Goal: Transaction & Acquisition: Purchase product/service

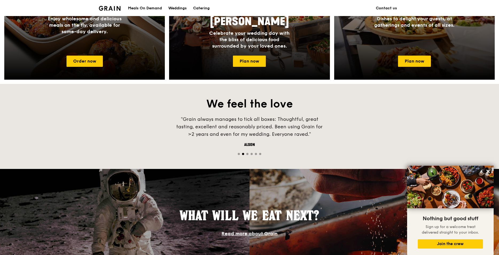
scroll to position [187, 0]
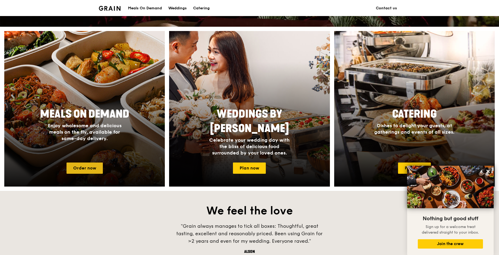
click at [88, 166] on link "Order now" at bounding box center [85, 168] width 36 height 11
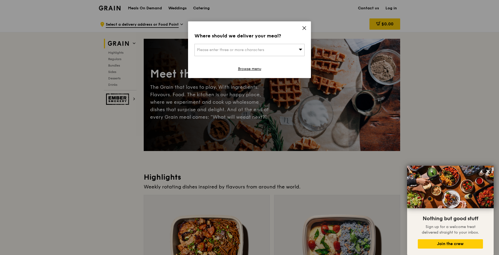
click at [292, 50] on div "Please enter three or more characters" at bounding box center [250, 50] width 110 height 12
type input "138 market s"
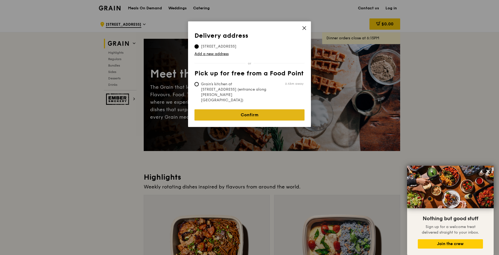
click at [259, 109] on link "Confirm" at bounding box center [250, 114] width 110 height 11
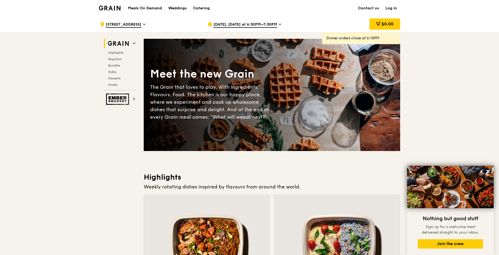
click at [238, 26] on span "[DATE], [DATE] at 6:30PM–7:30PM" at bounding box center [246, 25] width 64 height 6
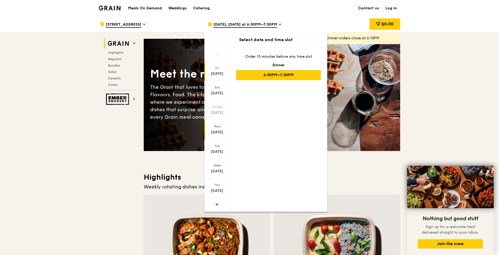
click at [224, 129] on div "[DATE]" at bounding box center [217, 130] width 25 height 20
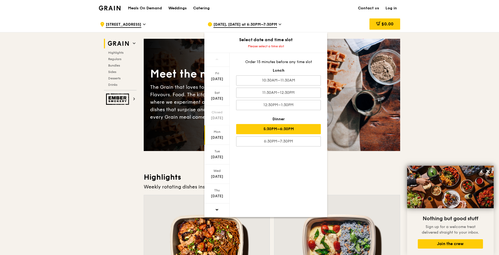
click at [294, 129] on div "5:30PM–6:30PM" at bounding box center [278, 129] width 85 height 10
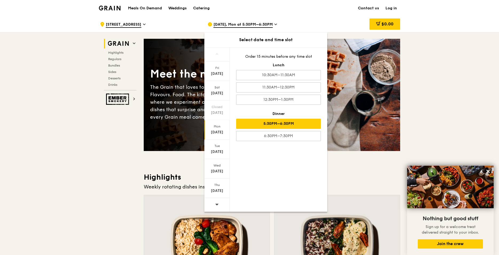
click at [274, 121] on div "5:30PM–6:30PM" at bounding box center [278, 124] width 85 height 10
click at [209, 131] on div "[DATE]" at bounding box center [217, 132] width 24 height 5
click at [243, 125] on div "5:30PM–6:30PM" at bounding box center [278, 124] width 85 height 10
click at [267, 183] on div "[DATE] [DATE] Closed [DATE] [DATE] [DATE] [DATE] [DATE] Order 15 minutes before…" at bounding box center [266, 129] width 123 height 164
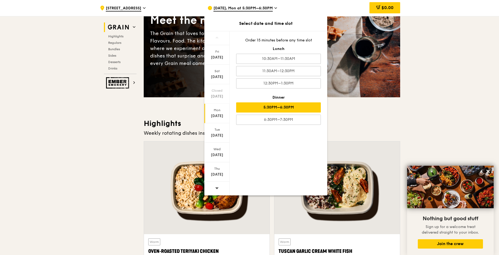
scroll to position [80, 0]
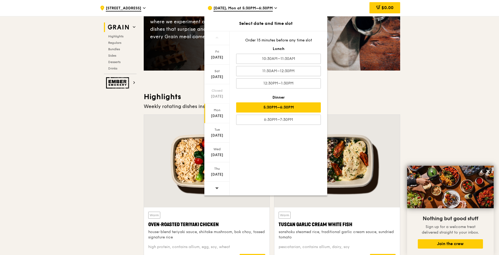
click at [292, 109] on div "5:30PM–6:30PM" at bounding box center [278, 107] width 85 height 10
click at [386, 95] on h3 "Highlights" at bounding box center [272, 97] width 257 height 10
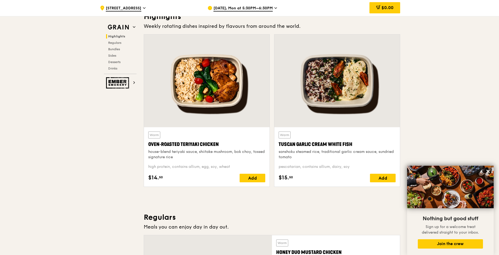
scroll to position [107, 0]
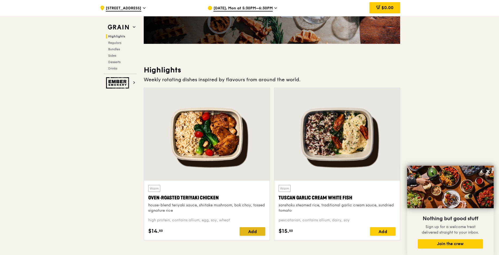
click at [258, 233] on div "Add" at bounding box center [253, 231] width 26 height 9
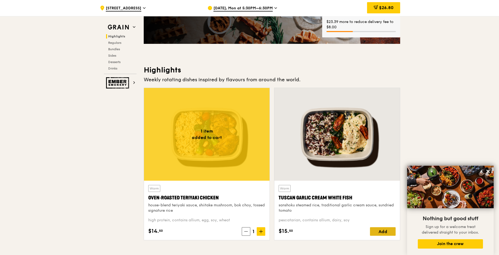
click at [389, 233] on div "Add" at bounding box center [383, 231] width 26 height 9
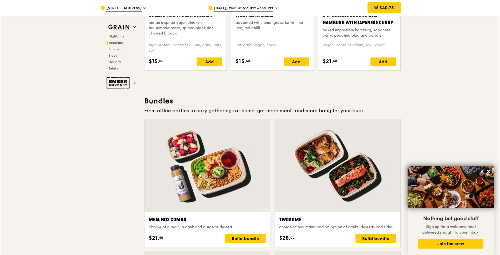
scroll to position [722, 0]
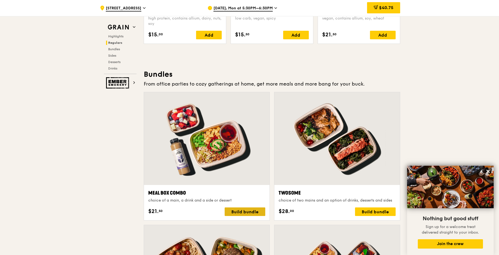
click at [241, 212] on div "Build bundle" at bounding box center [245, 211] width 41 height 9
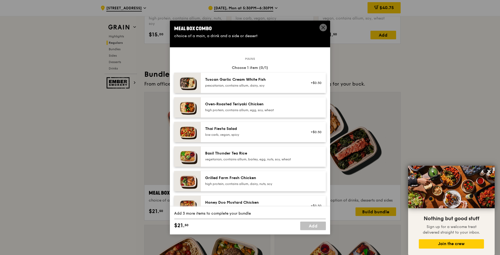
click at [272, 107] on div "Oven‑Roasted Teriyaki Chicken high protein, contains allium, egg, soy, wheat" at bounding box center [253, 107] width 96 height 11
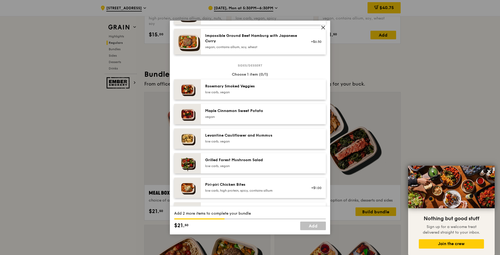
scroll to position [267, 0]
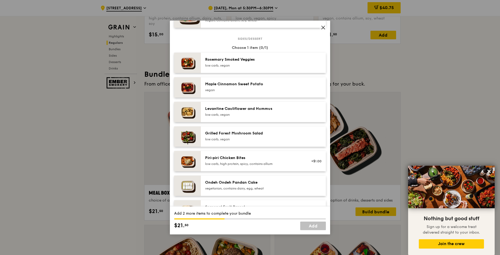
click at [268, 115] on div "low carb, vegan" at bounding box center [253, 115] width 96 height 4
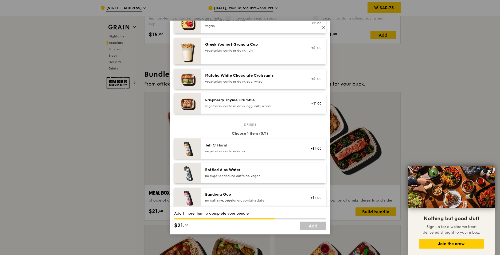
scroll to position [481, 0]
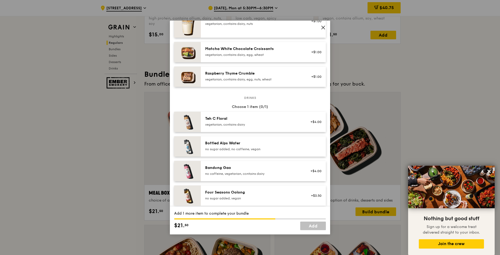
drag, startPoint x: 269, startPoint y: 114, endPoint x: 189, endPoint y: 102, distance: 80.4
click at [189, 102] on div "Drinks Choose 1 item (0/1) Teh C Floral vegetarian, contains dairy +$4.00 Bottl…" at bounding box center [250, 213] width 152 height 231
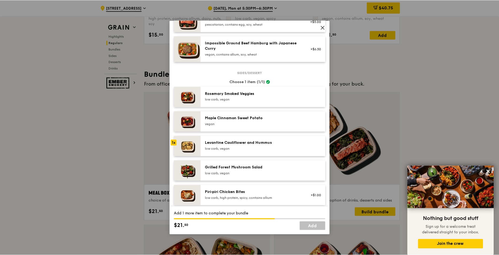
scroll to position [287, 0]
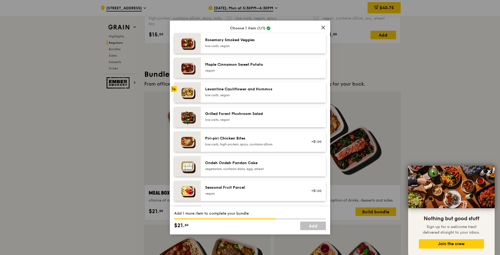
click at [322, 29] on icon at bounding box center [323, 27] width 3 height 3
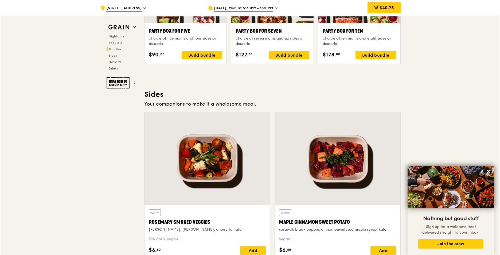
scroll to position [1069, 0]
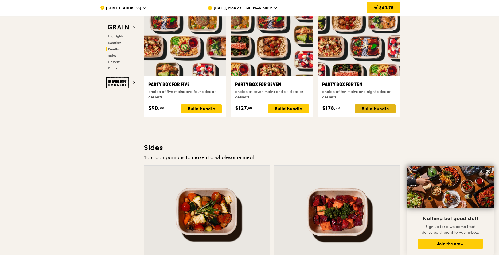
click at [370, 106] on div "Build bundle" at bounding box center [375, 108] width 41 height 9
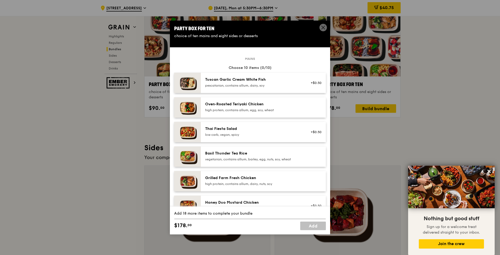
click at [261, 106] on div "Oven‑Roasted Teriyaki Chicken" at bounding box center [253, 104] width 96 height 5
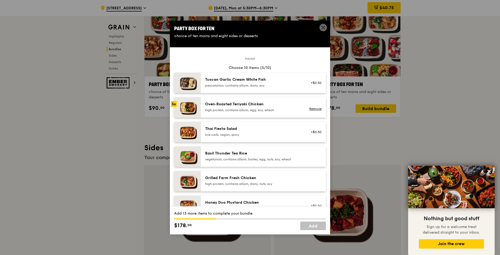
scroll to position [27, 0]
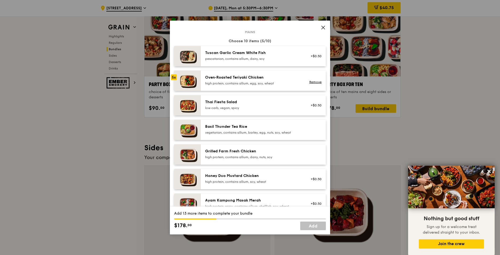
click at [263, 132] on div "vegetarian, contains allium, barley, egg, nuts, soy, wheat" at bounding box center [253, 132] width 96 height 4
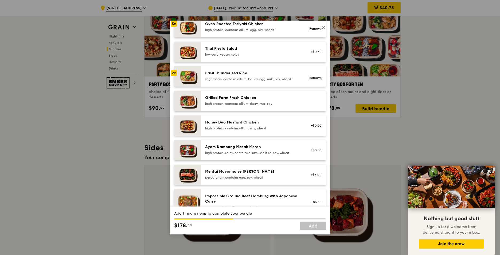
scroll to position [0, 0]
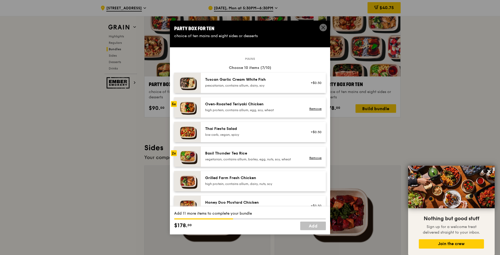
click at [269, 80] on div "Tuscan Garlic Cream White Fish" at bounding box center [253, 79] width 96 height 5
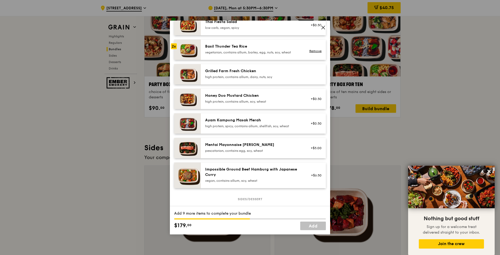
scroll to position [53, 0]
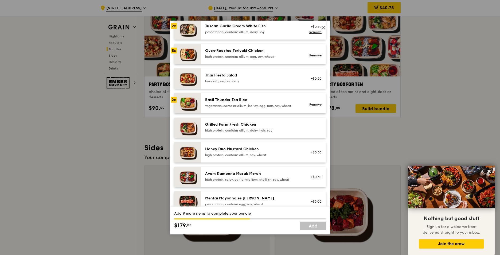
click at [221, 132] on div "high protein, contains allium, dairy, nuts, soy" at bounding box center [253, 130] width 96 height 4
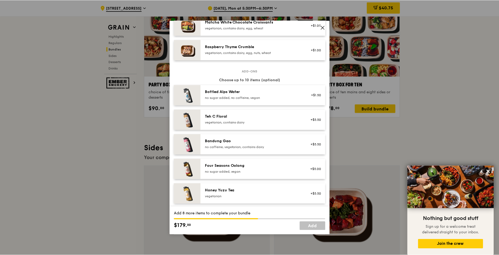
scroll to position [535, 0]
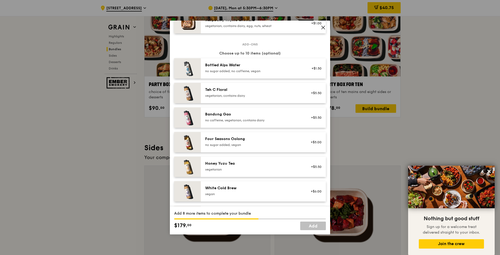
click at [325, 29] on icon at bounding box center [323, 27] width 3 height 3
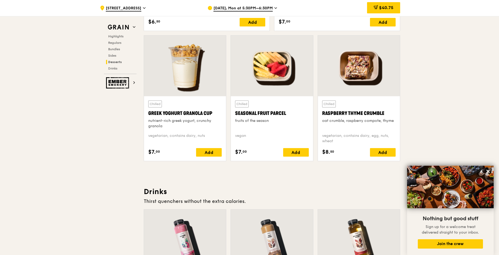
scroll to position [1791, 0]
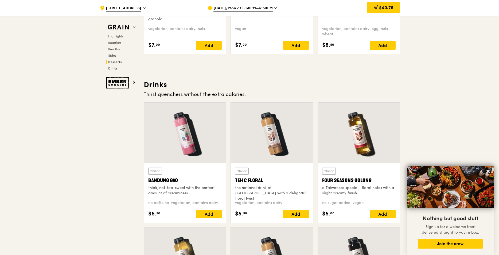
drag, startPoint x: 293, startPoint y: 140, endPoint x: 125, endPoint y: 129, distance: 168.8
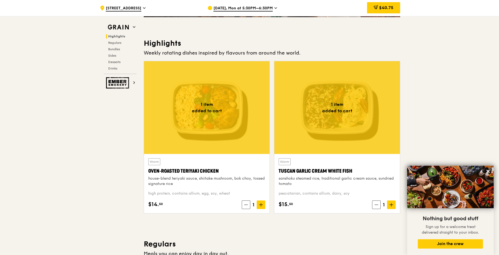
scroll to position [107, 0]
